Goal: Check status

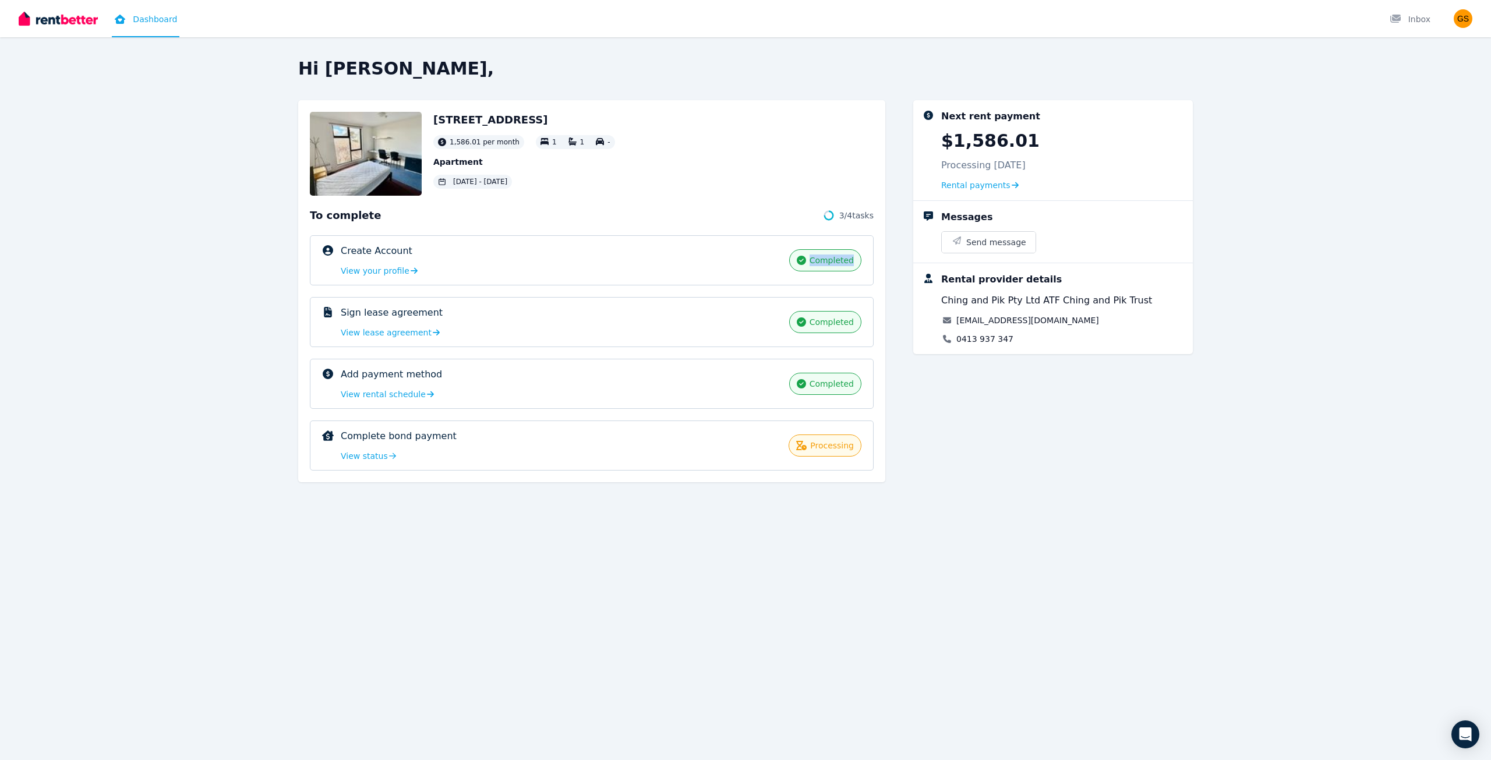
drag, startPoint x: 858, startPoint y: 268, endPoint x: 800, endPoint y: 260, distance: 59.3
click at [800, 260] on div "Create Account completed View your profile completed" at bounding box center [592, 260] width 564 height 50
drag, startPoint x: 857, startPoint y: 331, endPoint x: 803, endPoint y: 324, distance: 54.1
click at [803, 324] on div "Sign lease agreement completed View lease agreement completed" at bounding box center [592, 322] width 564 height 50
drag, startPoint x: 856, startPoint y: 384, endPoint x: 812, endPoint y: 384, distance: 43.7
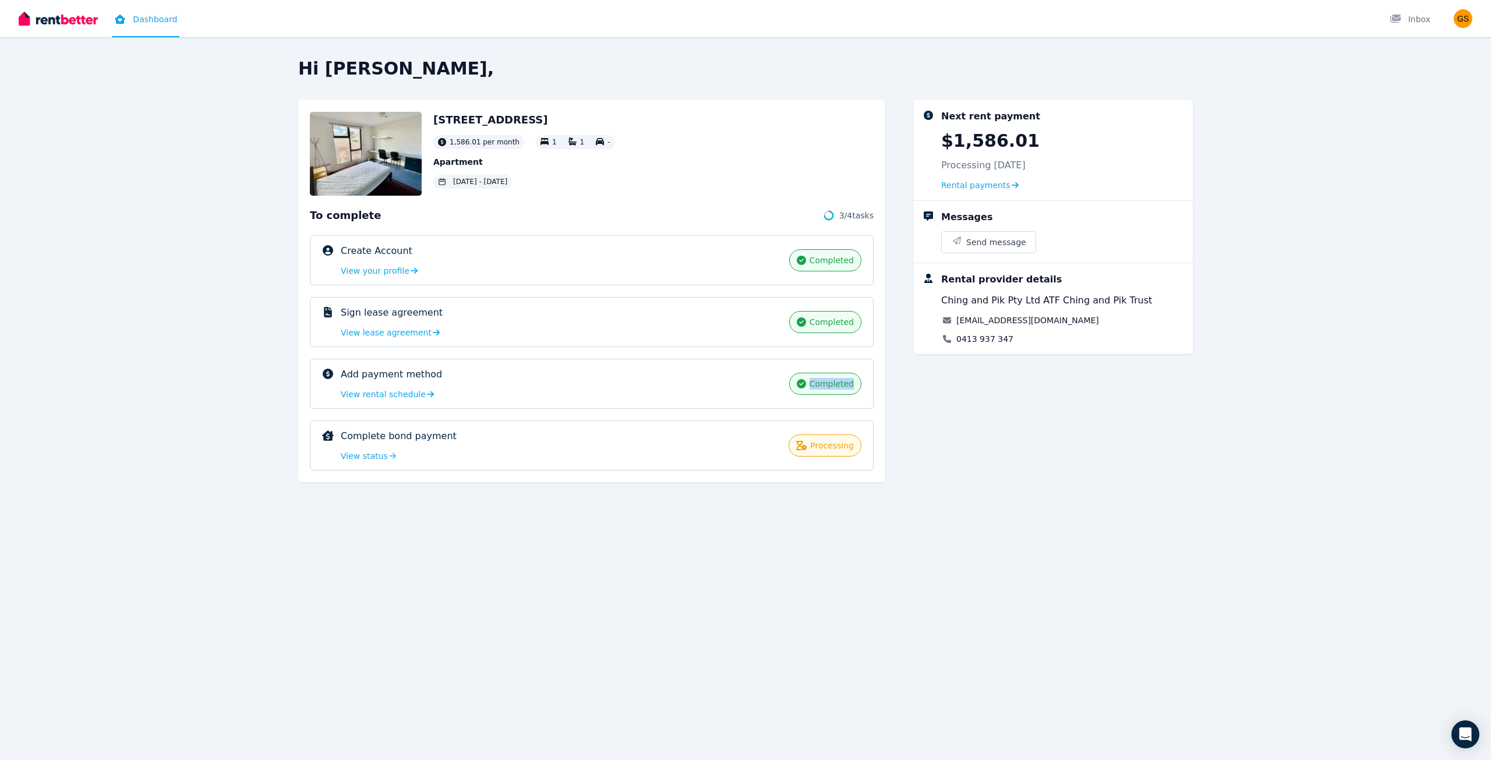
click at [812, 384] on div "completed" at bounding box center [825, 384] width 72 height 22
click at [828, 390] on div "completed" at bounding box center [825, 384] width 72 height 22
drag, startPoint x: 811, startPoint y: 383, endPoint x: 861, endPoint y: 384, distance: 50.1
click at [861, 384] on div "completed" at bounding box center [825, 384] width 72 height 22
click at [844, 388] on span "completed" at bounding box center [832, 384] width 44 height 12
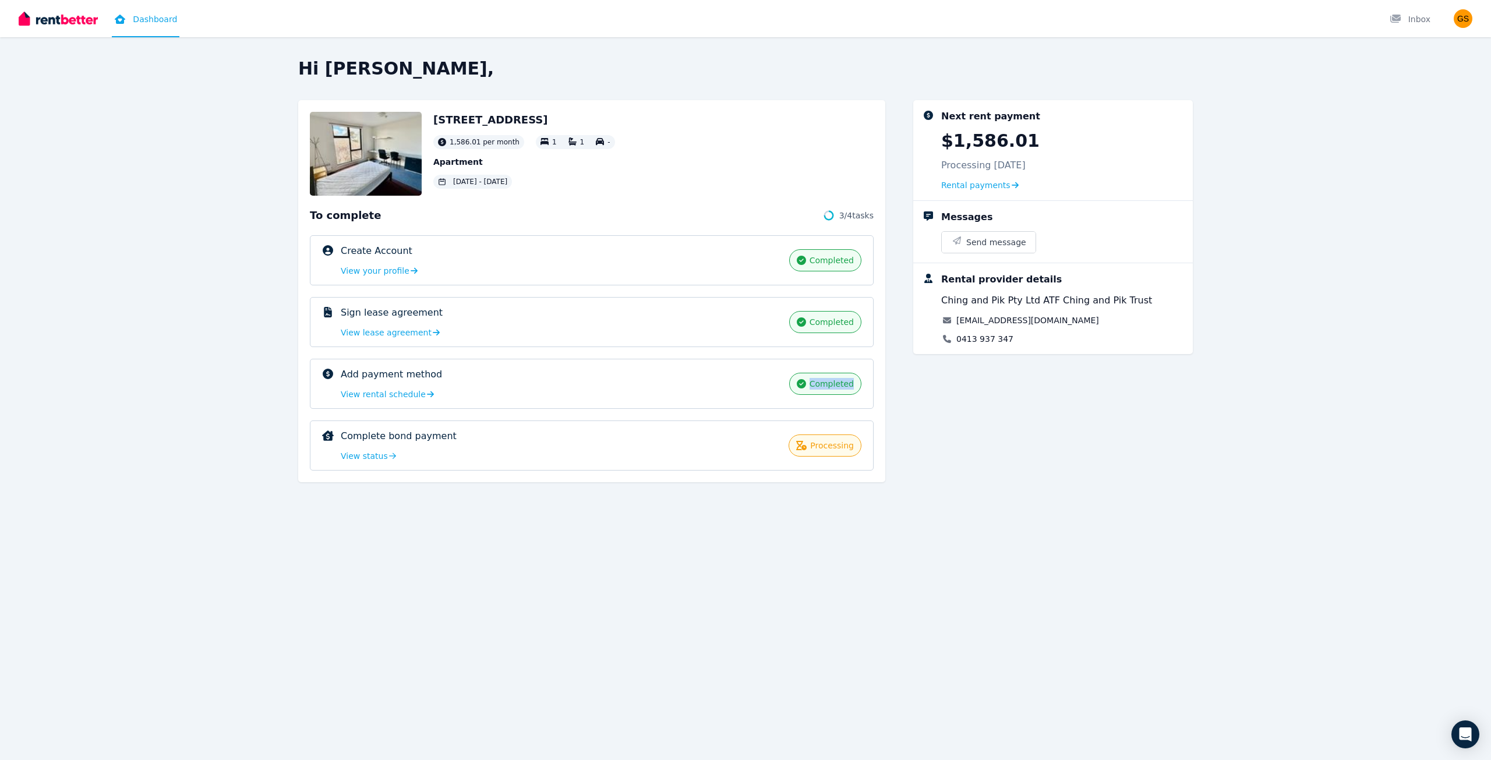
drag, startPoint x: 858, startPoint y: 388, endPoint x: 812, endPoint y: 387, distance: 45.4
click at [812, 387] on div "completed" at bounding box center [825, 384] width 72 height 22
click at [822, 387] on span "completed" at bounding box center [832, 384] width 44 height 12
click at [366, 460] on span "View status" at bounding box center [364, 456] width 47 height 12
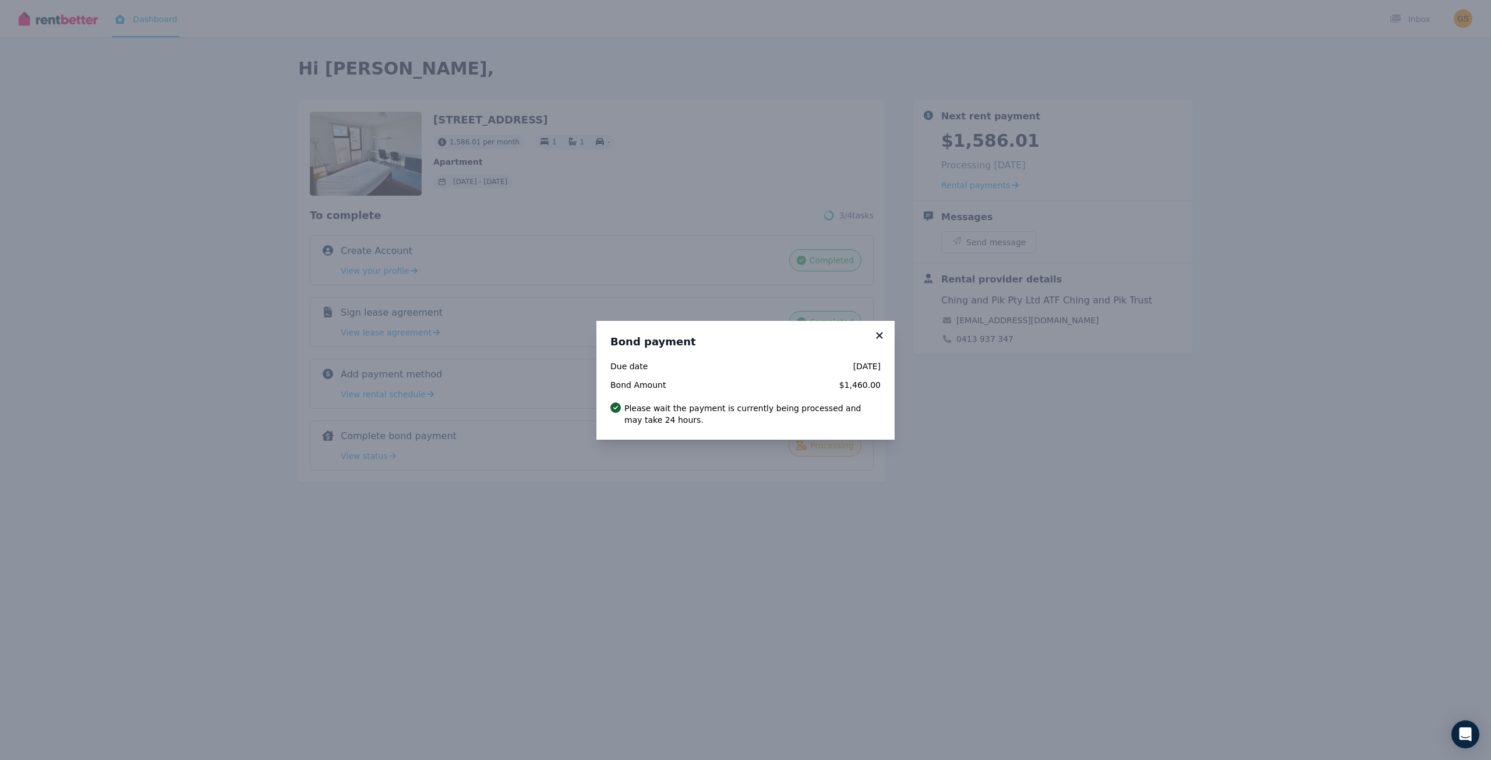
click at [881, 334] on icon at bounding box center [879, 335] width 6 height 6
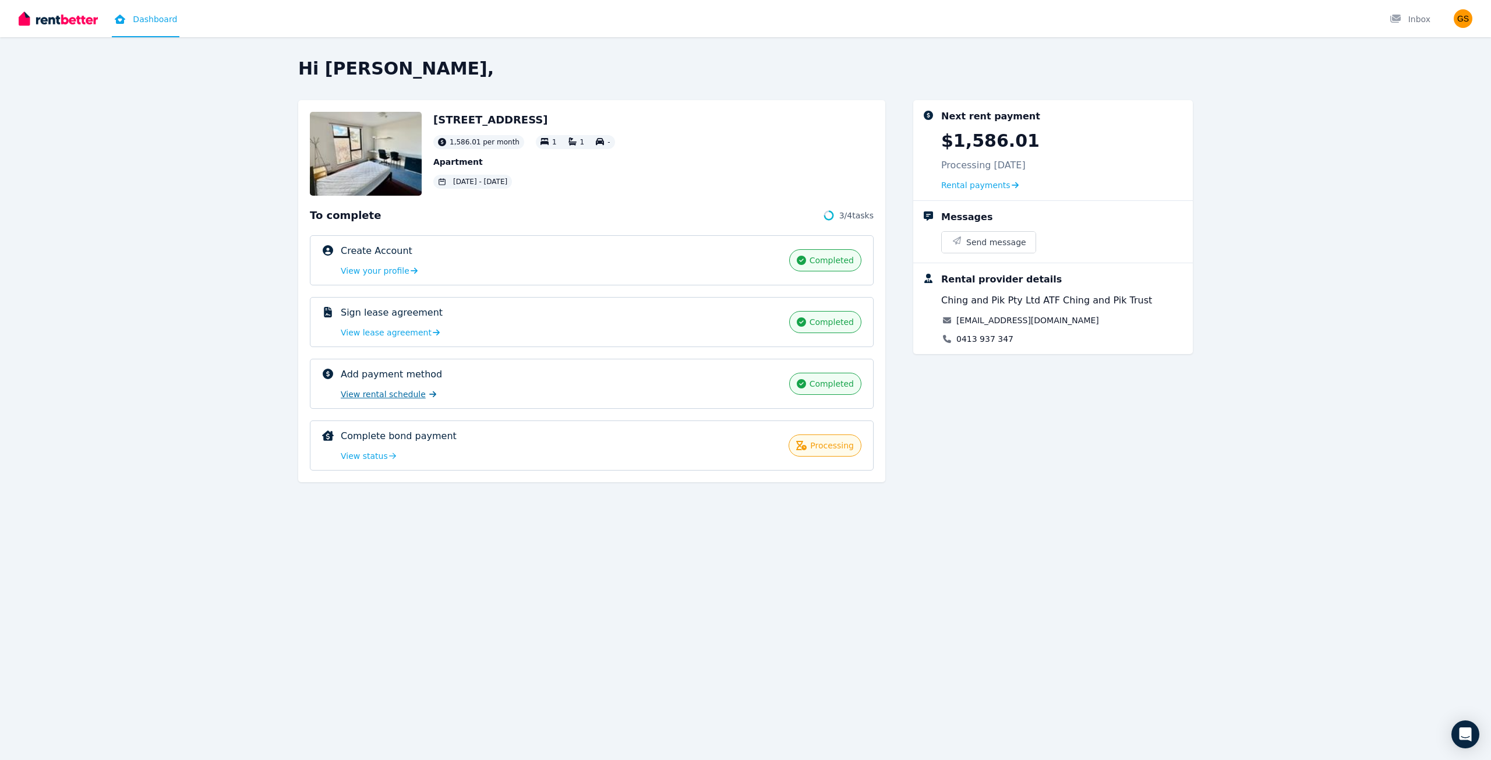
click at [409, 397] on span "View rental schedule" at bounding box center [383, 394] width 85 height 12
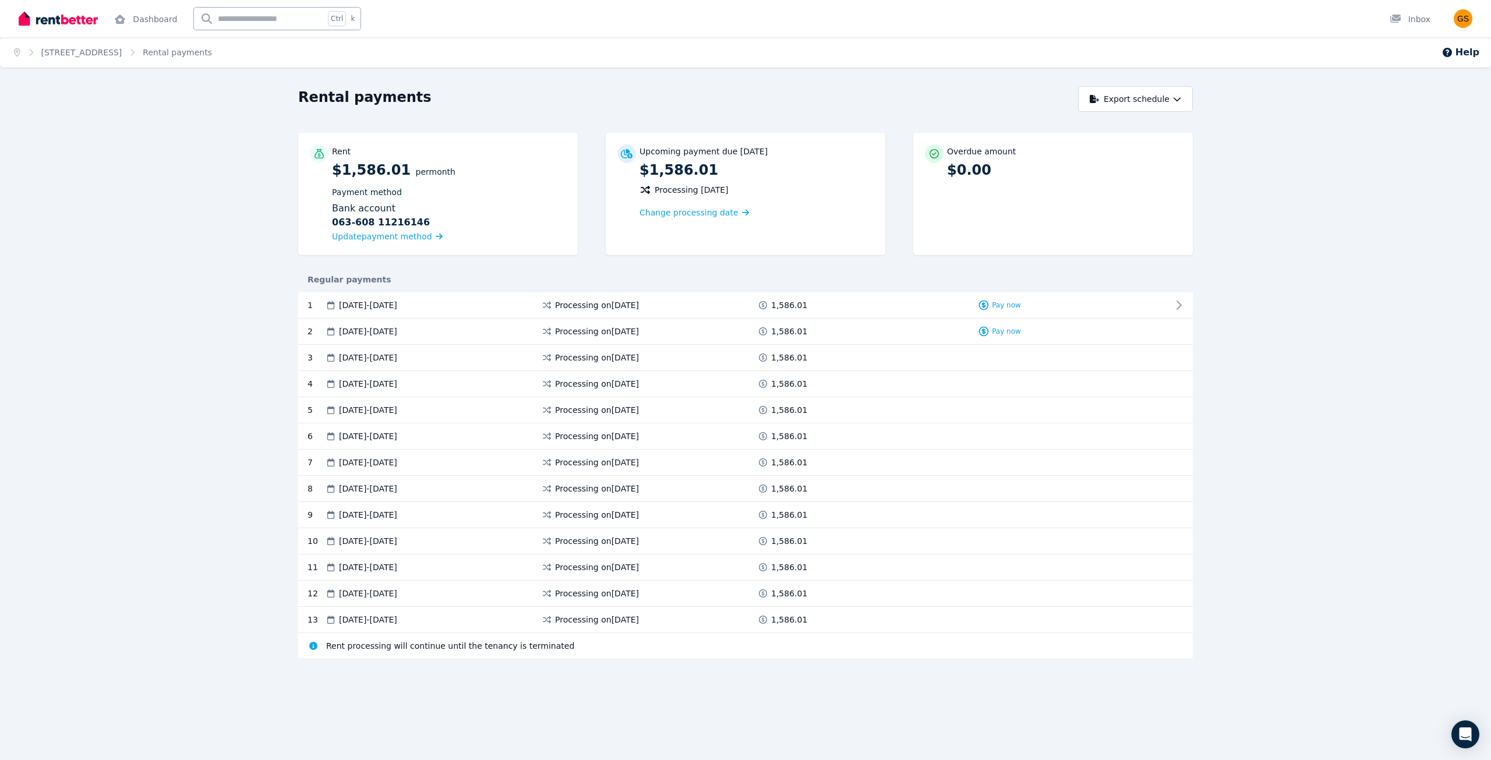
drag, startPoint x: 653, startPoint y: 190, endPoint x: 747, endPoint y: 192, distance: 93.8
click at [747, 192] on div "Upcoming payment due [DATE] $1,586.01 Processing [DATE] Change processing date" at bounding box center [756, 181] width 234 height 75
click at [708, 187] on span "Processing [DATE]" at bounding box center [692, 190] width 74 height 12
click at [93, 16] on img at bounding box center [58, 18] width 79 height 17
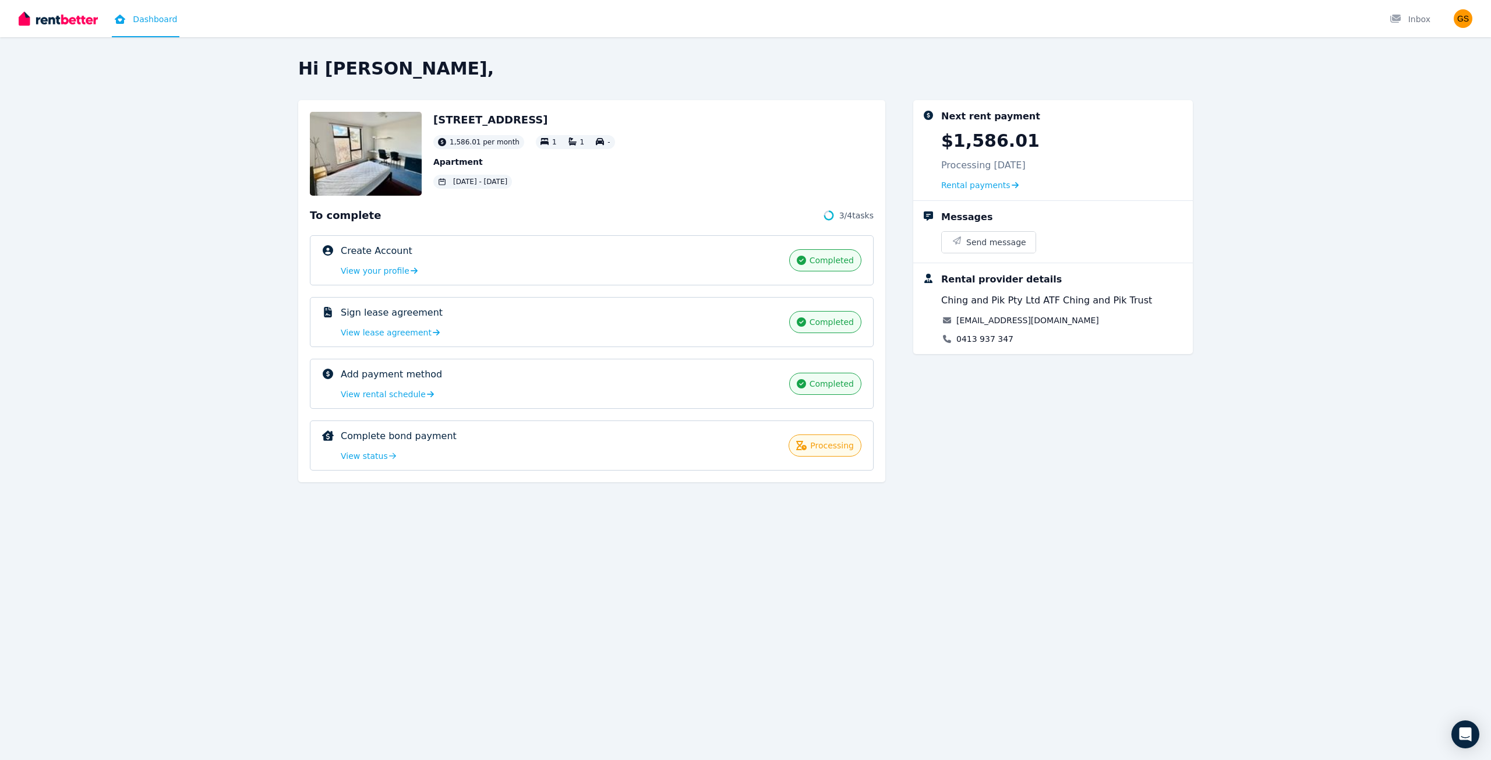
click at [374, 164] on img at bounding box center [366, 154] width 112 height 84
